Goal: Task Accomplishment & Management: Use online tool/utility

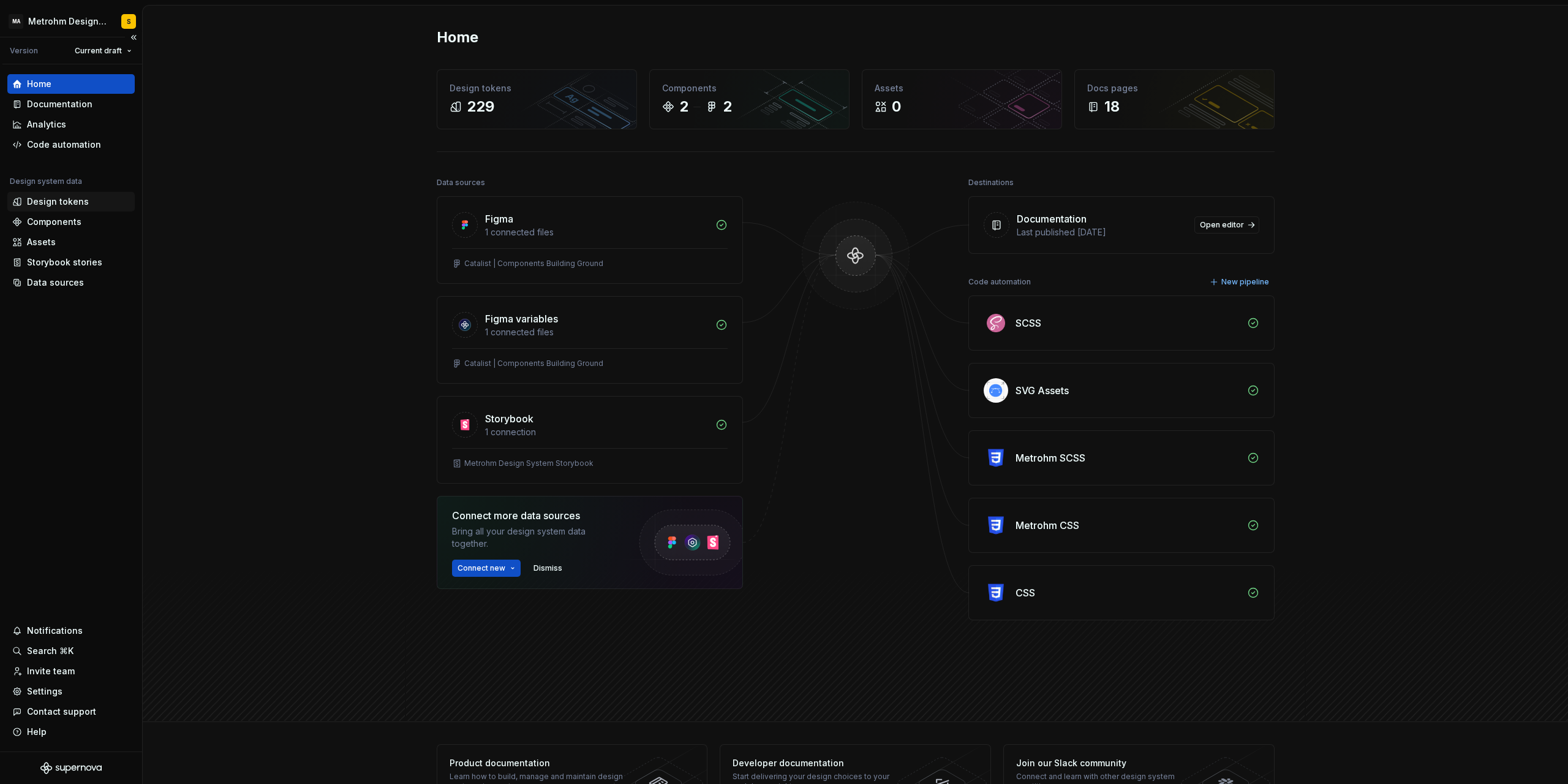
click at [74, 203] on div "Design tokens" at bounding box center [58, 201] width 62 height 13
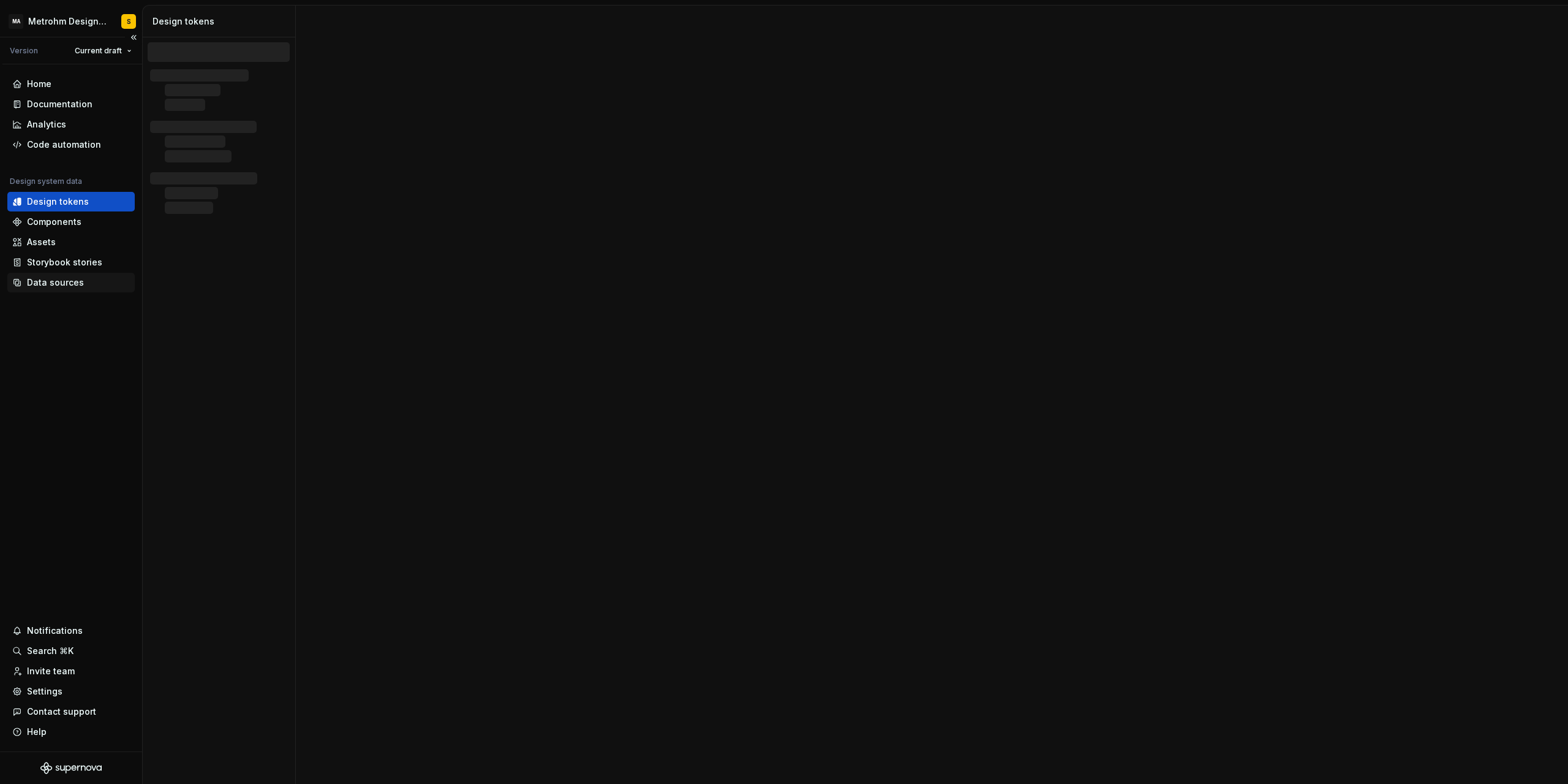
click at [60, 281] on div "Data sources" at bounding box center [55, 282] width 57 height 13
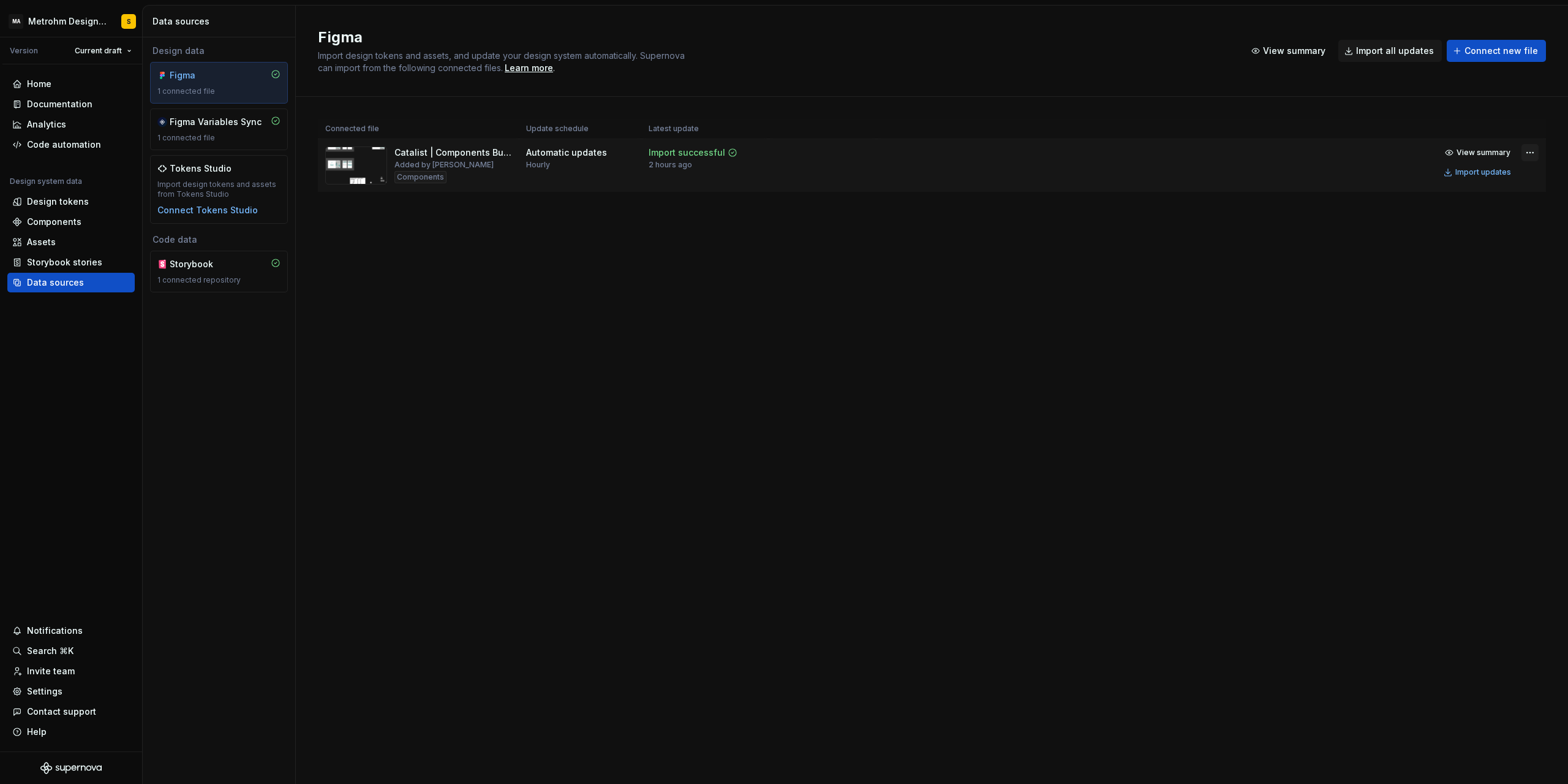
click at [1535, 155] on html "MA Metrohm Design System S Version Current draft Home Documentation Analytics C…" at bounding box center [784, 392] width 1568 height 784
click at [1497, 175] on div "Edit import scope" at bounding box center [1492, 176] width 140 height 13
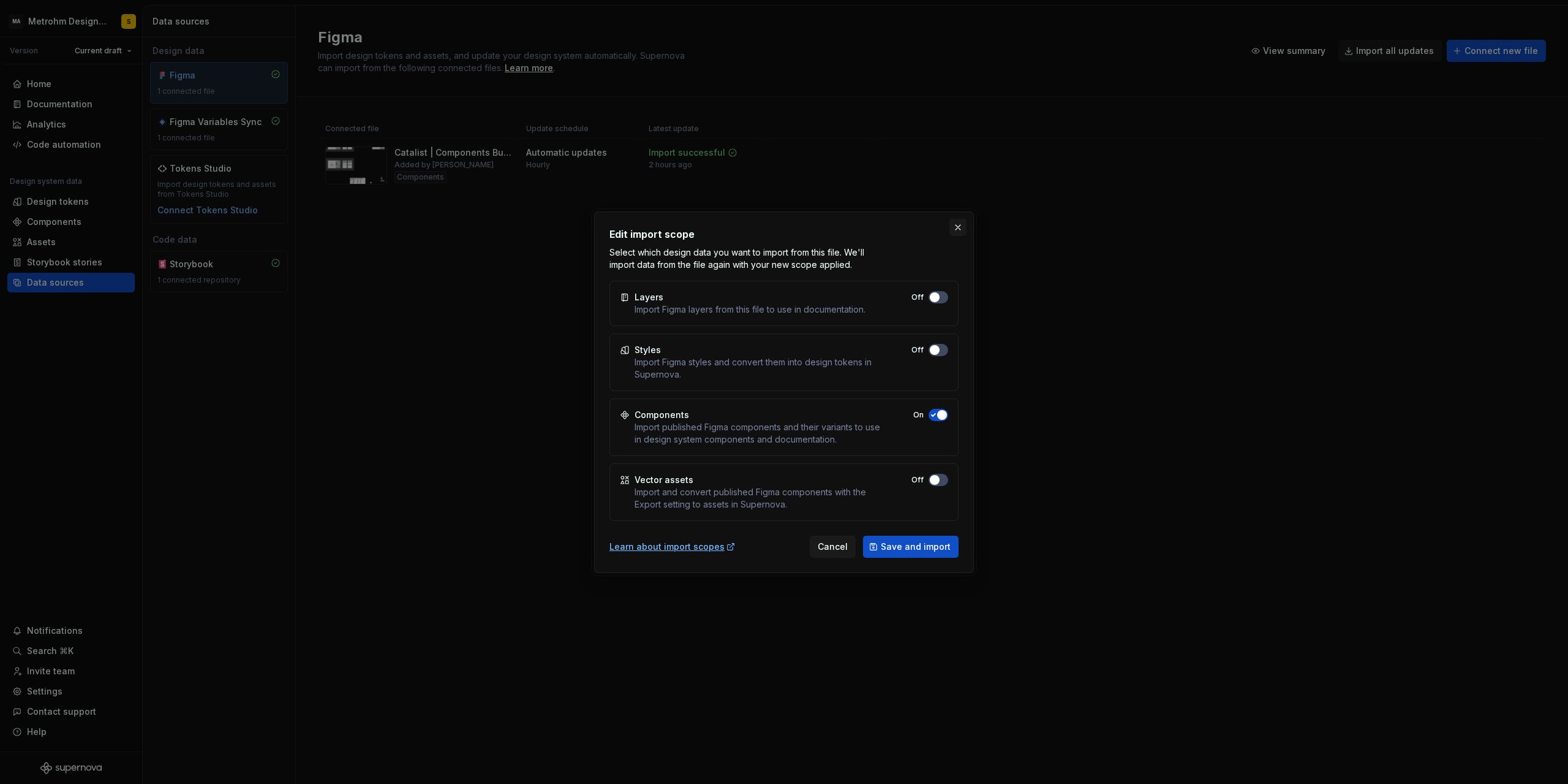
click at [957, 230] on button "button" at bounding box center [958, 228] width 17 height 18
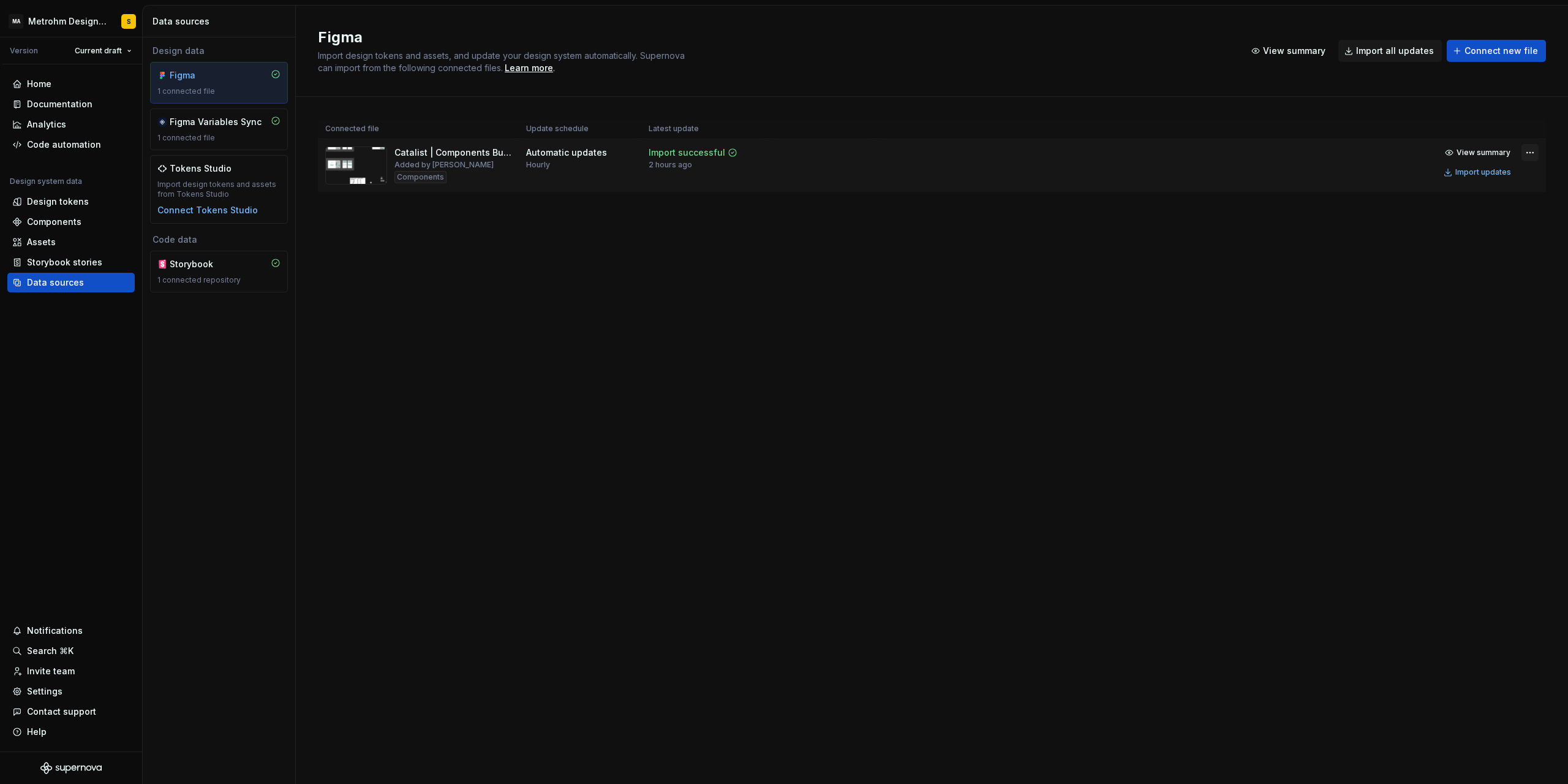
click at [1534, 152] on html "MA Metrohm Design System S Version Current draft Home Documentation Analytics C…" at bounding box center [784, 392] width 1568 height 784
click at [1526, 154] on html "MA Metrohm Design System S Version Current draft Home Documentation Analytics C…" at bounding box center [784, 392] width 1568 height 784
